Goal: Use online tool/utility: Use online tool/utility

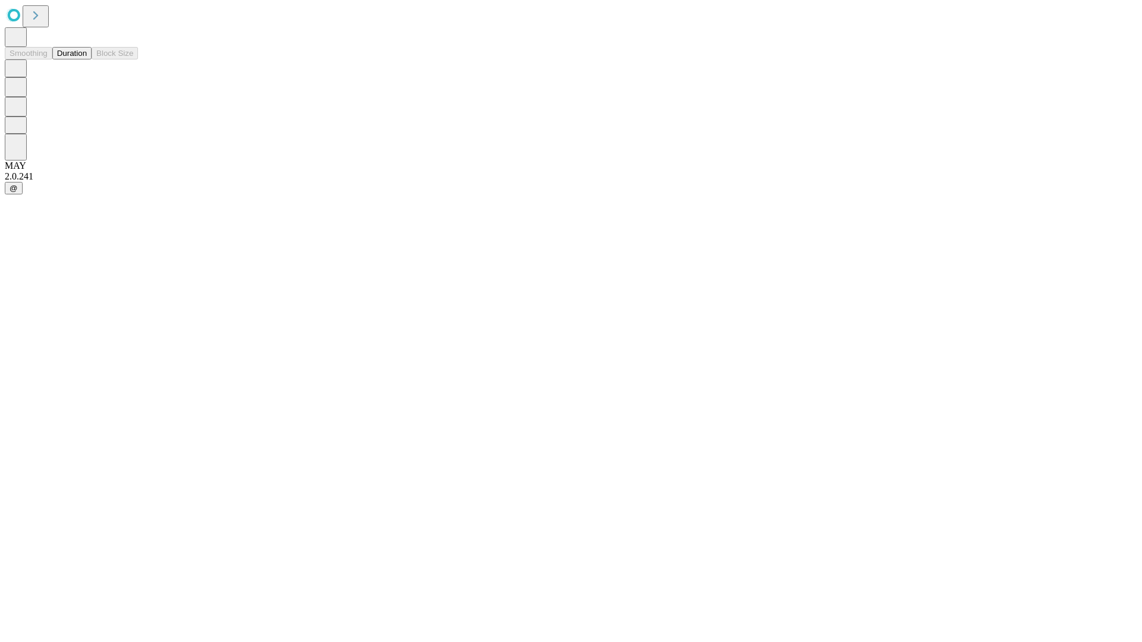
click at [87, 59] on button "Duration" at bounding box center [71, 53] width 39 height 12
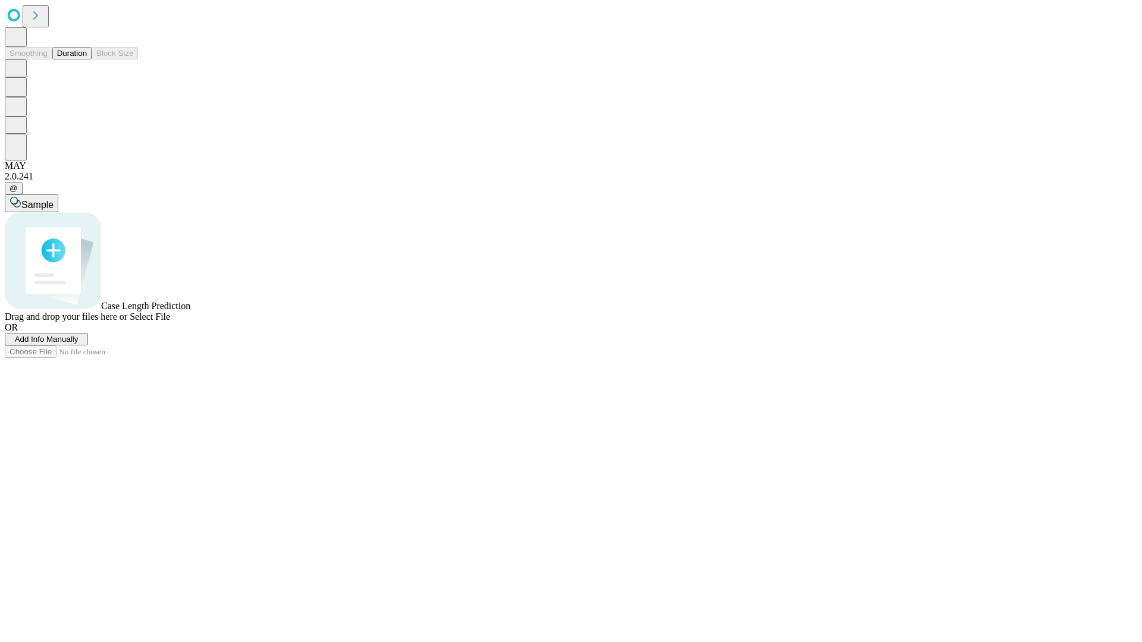
click at [170, 322] on span "Select File" at bounding box center [150, 317] width 40 height 10
